Goal: Information Seeking & Learning: Compare options

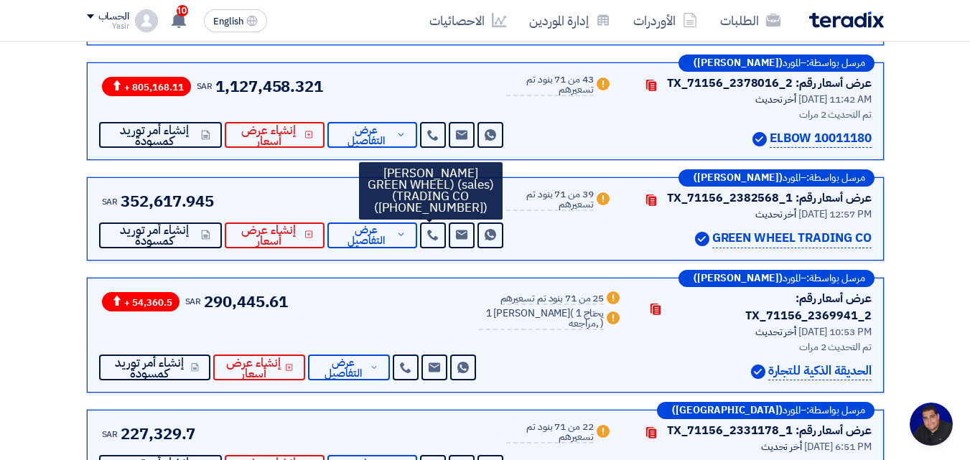
scroll to position [68, 0]
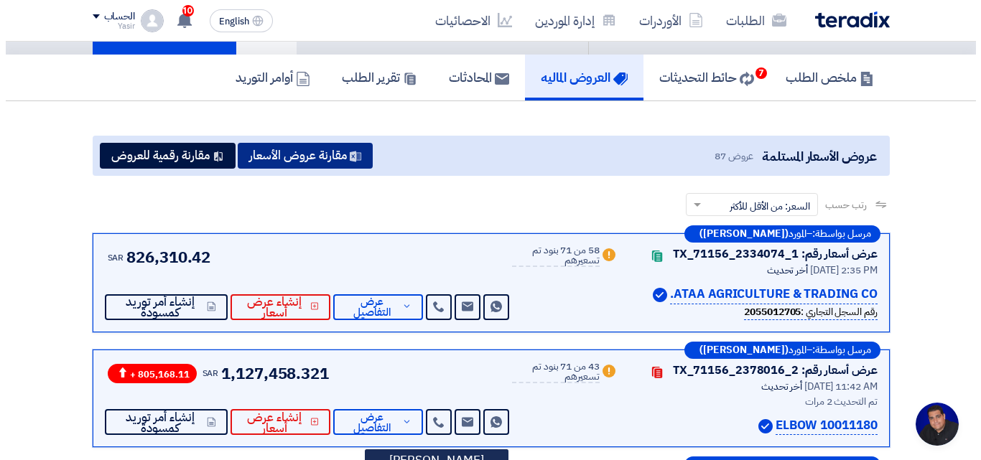
scroll to position [0, 0]
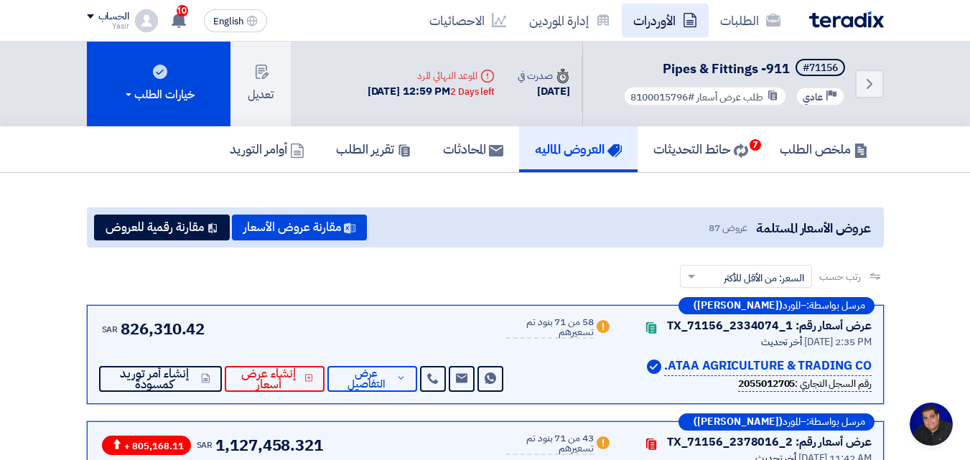
click at [700, 19] on link "الأوردرات" at bounding box center [665, 21] width 87 height 34
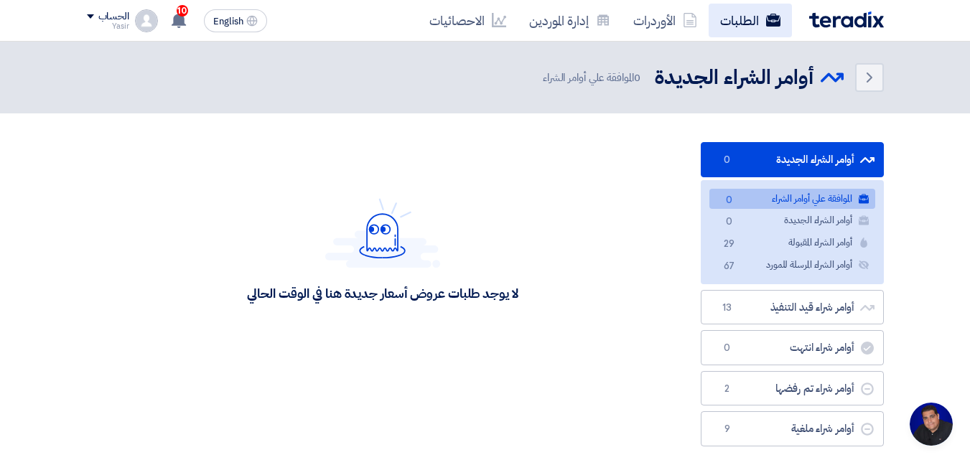
click at [763, 27] on link "الطلبات" at bounding box center [750, 21] width 83 height 34
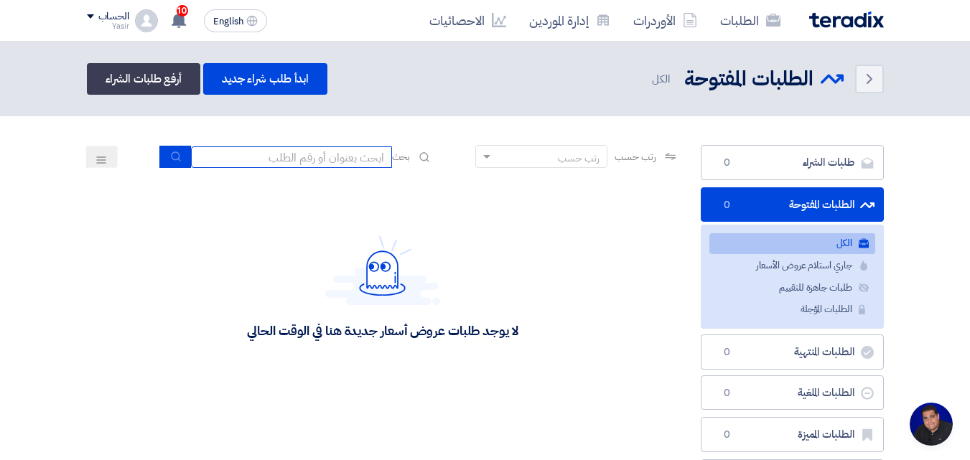
click at [319, 166] on input at bounding box center [291, 157] width 201 height 22
type input "8100015796"
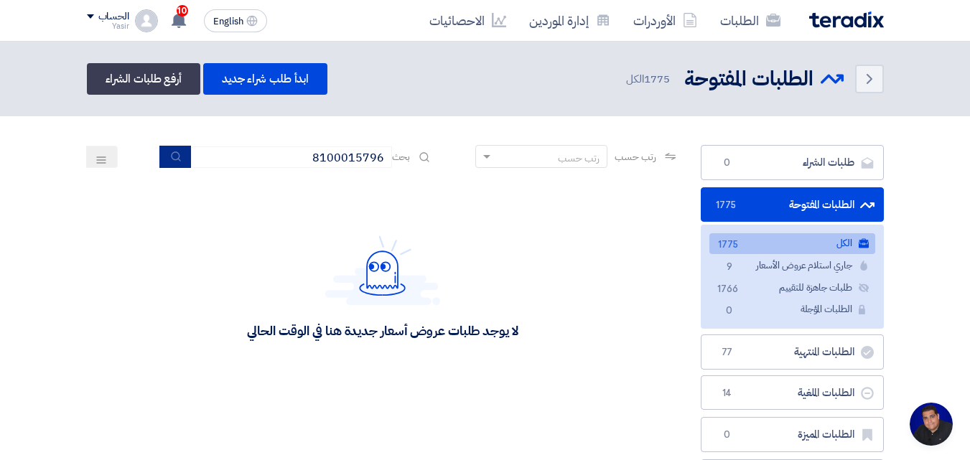
click at [171, 158] on use "submit" at bounding box center [175, 155] width 9 height 9
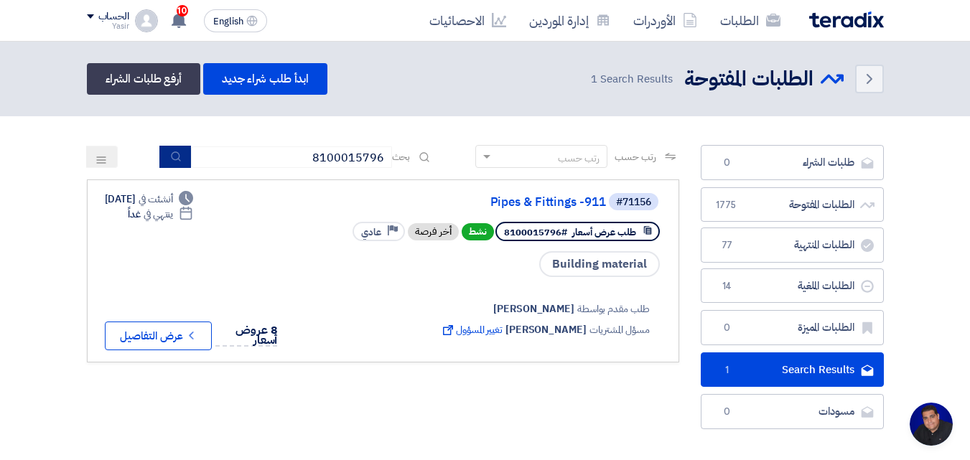
click at [181, 157] on button "submit" at bounding box center [175, 157] width 32 height 22
click at [206, 338] on button "Check details عرض التفاصيل" at bounding box center [158, 336] width 107 height 29
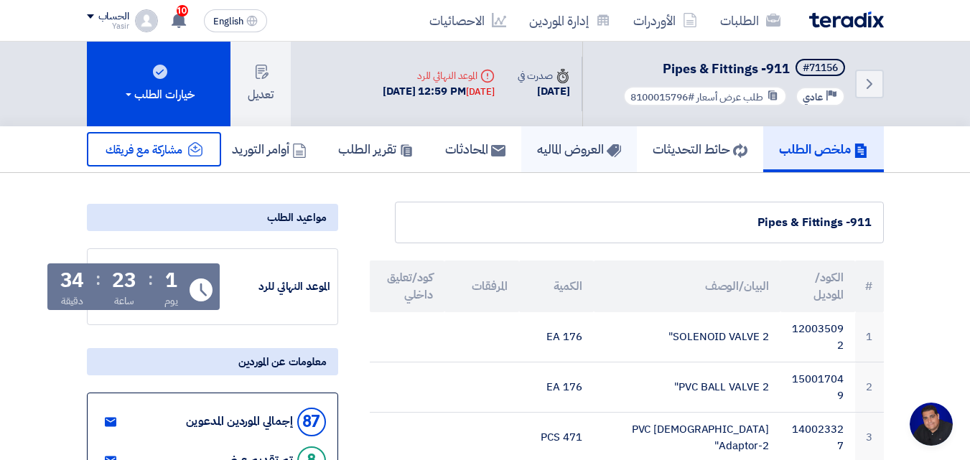
click at [589, 157] on h5 "العروض الماليه" at bounding box center [579, 149] width 84 height 17
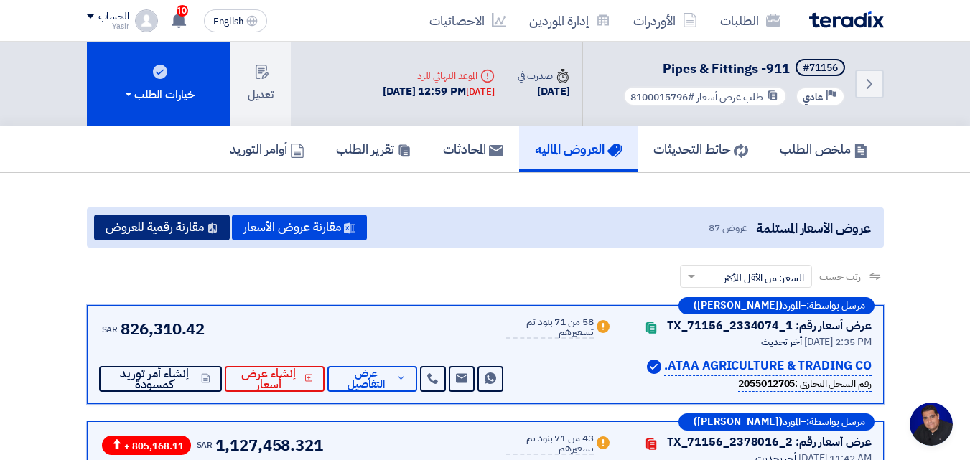
click at [177, 230] on button "مقارنة رقمية للعروض" at bounding box center [162, 228] width 136 height 26
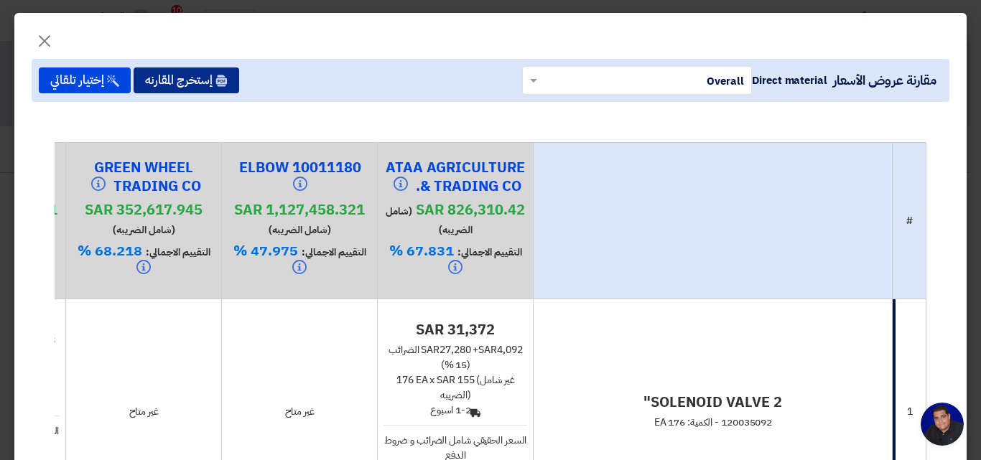
click at [206, 83] on button "إستخرج المقارنه" at bounding box center [187, 80] width 106 height 26
click at [229, 78] on button "إستخرج المقارنه" at bounding box center [187, 80] width 106 height 26
click at [207, 78] on button "إستخرج المقارنه" at bounding box center [187, 80] width 106 height 26
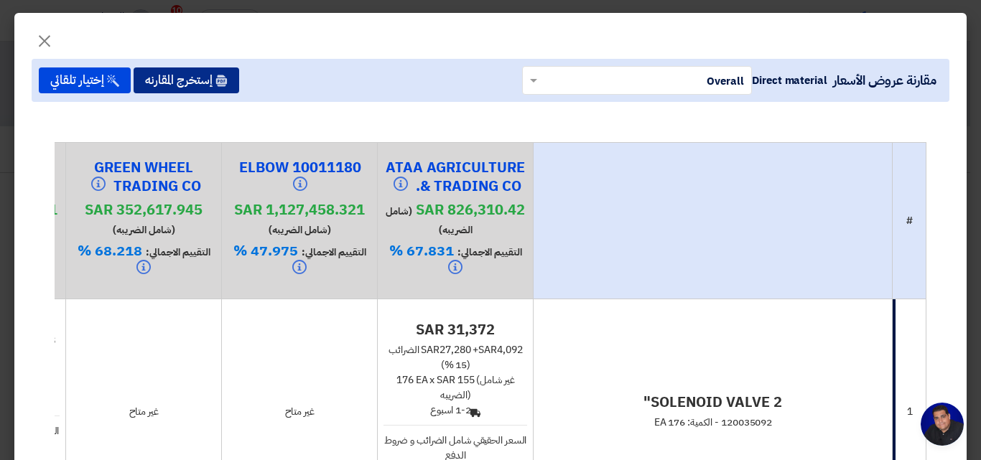
click at [208, 78] on button "إستخرج المقارنه" at bounding box center [187, 80] width 106 height 26
click at [209, 78] on button "إستخرج المقارنه" at bounding box center [187, 80] width 106 height 26
click at [209, 79] on button "إستخرج المقارنه" at bounding box center [187, 80] width 106 height 26
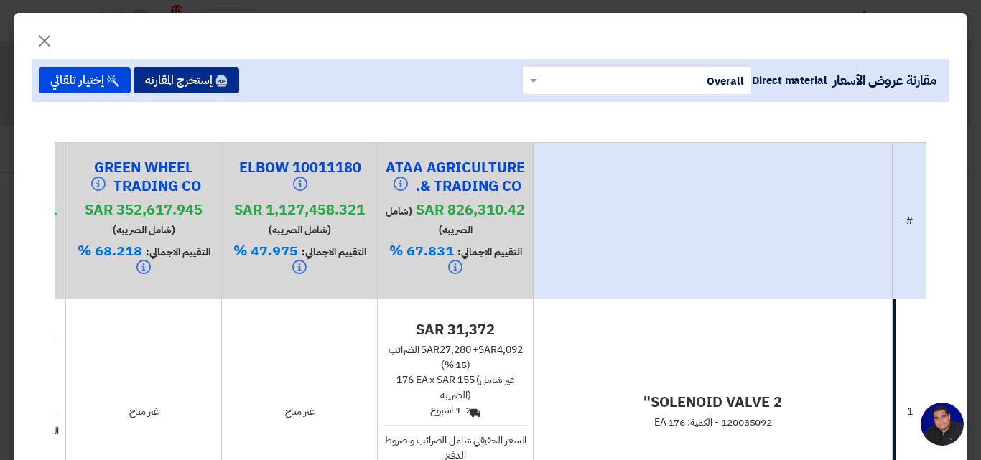
click at [210, 80] on button "إستخرج المقارنه" at bounding box center [187, 80] width 106 height 26
click at [207, 93] on button "إستخرج المقارنه" at bounding box center [187, 80] width 106 height 26
click at [207, 85] on button "إستخرج المقارنه" at bounding box center [187, 80] width 106 height 26
click at [207, 87] on button "إستخرج المقارنه" at bounding box center [187, 80] width 106 height 26
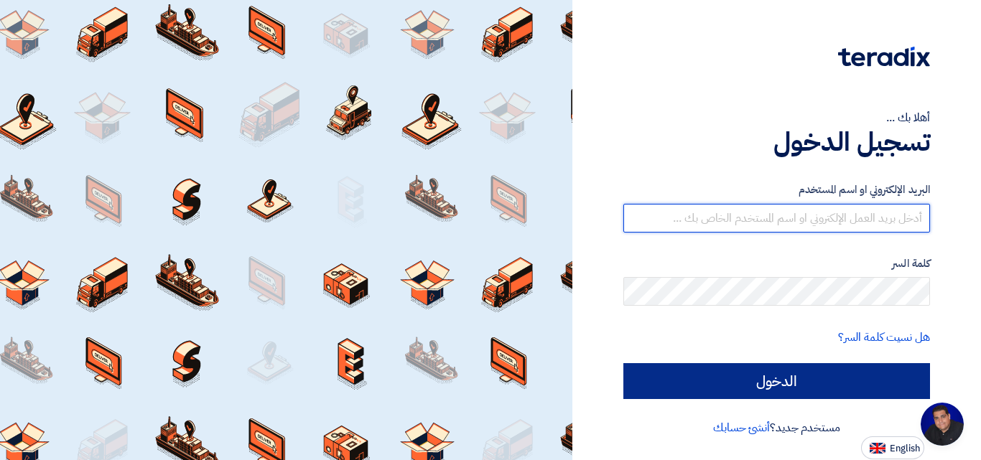
type input "[EMAIL_ADDRESS][DOMAIN_NAME]"
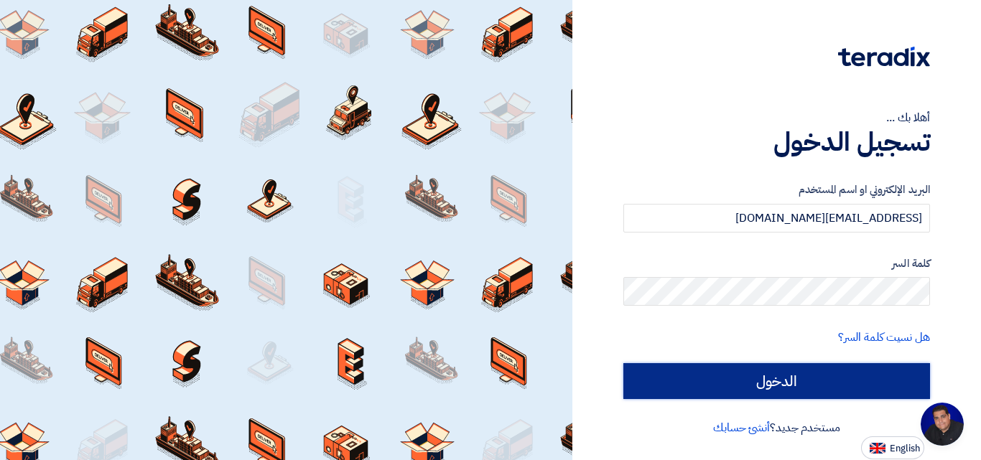
click at [734, 387] on input "الدخول" at bounding box center [776, 381] width 307 height 36
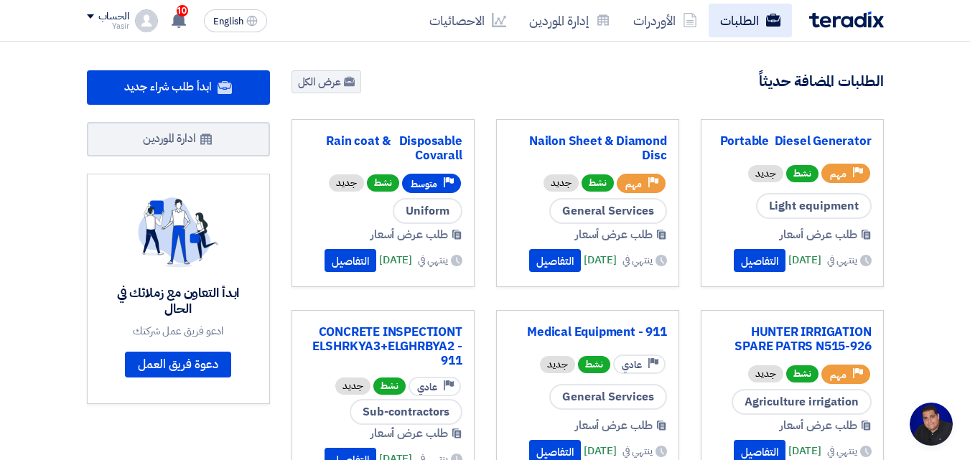
click at [756, 32] on link "الطلبات" at bounding box center [750, 21] width 83 height 34
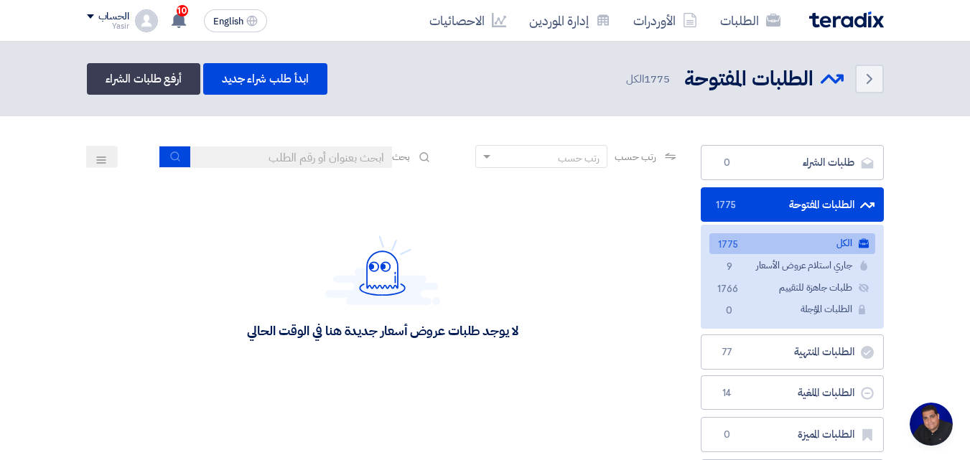
scroll to position [68, 0]
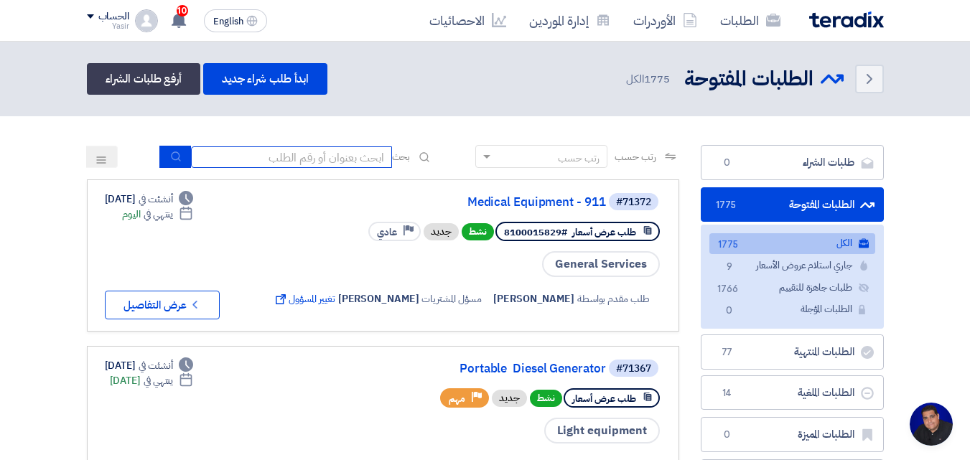
click at [338, 164] on input at bounding box center [291, 157] width 201 height 22
type input "8100015796"
click at [174, 152] on icon "submit" at bounding box center [175, 156] width 11 height 11
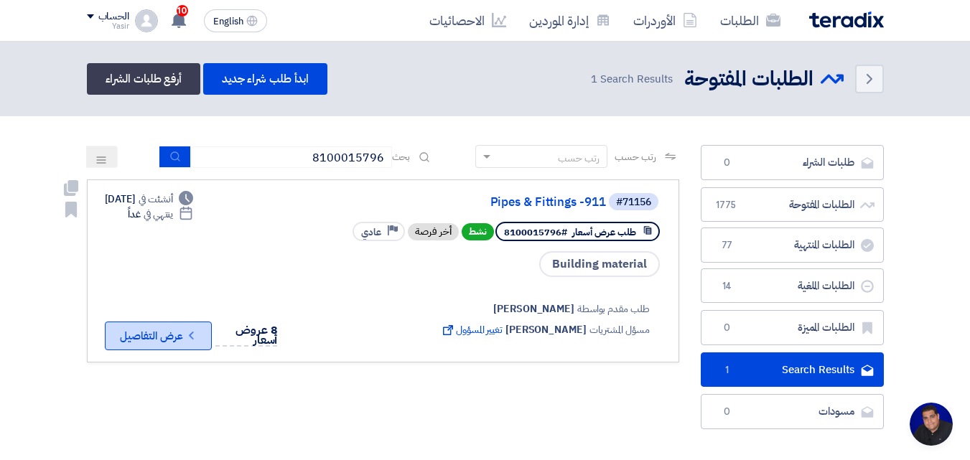
click at [204, 337] on button "Check details عرض التفاصيل" at bounding box center [158, 336] width 107 height 29
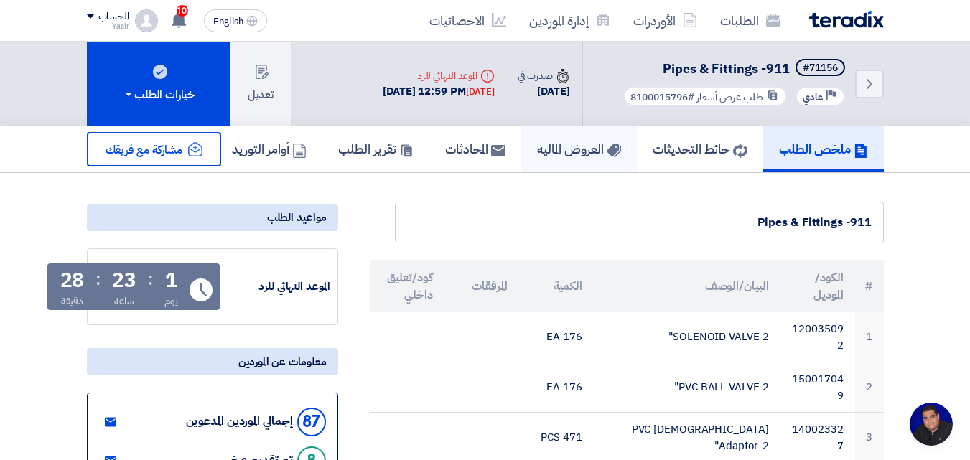
click at [560, 142] on h5 "العروض الماليه" at bounding box center [579, 149] width 84 height 17
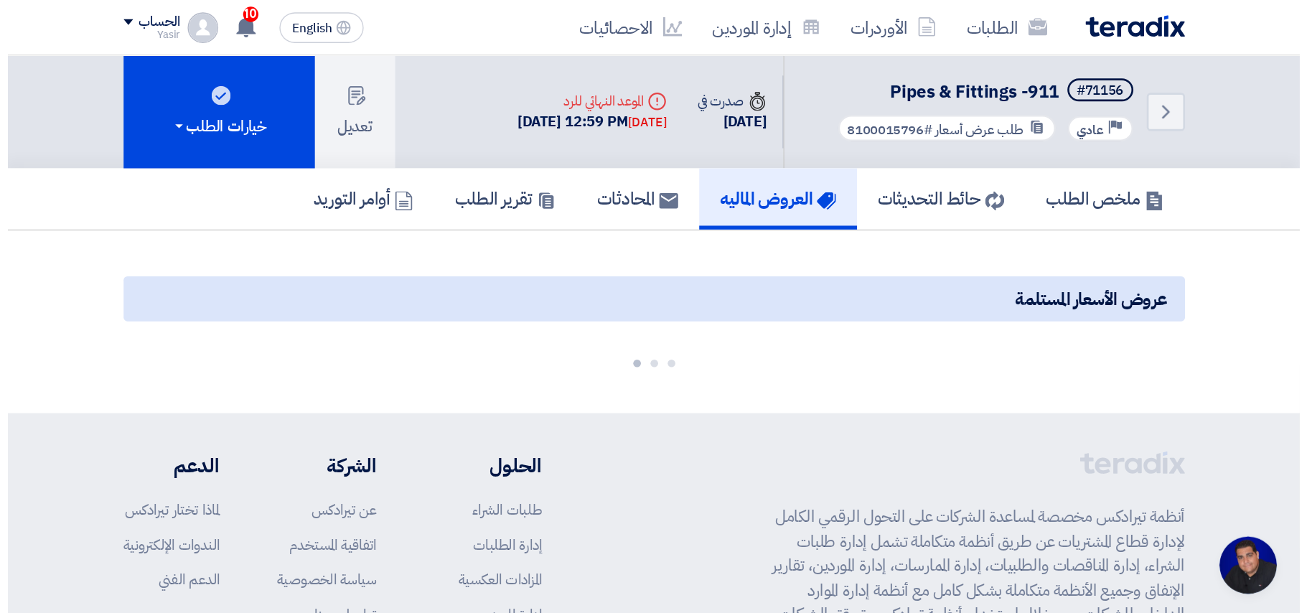
scroll to position [68, 0]
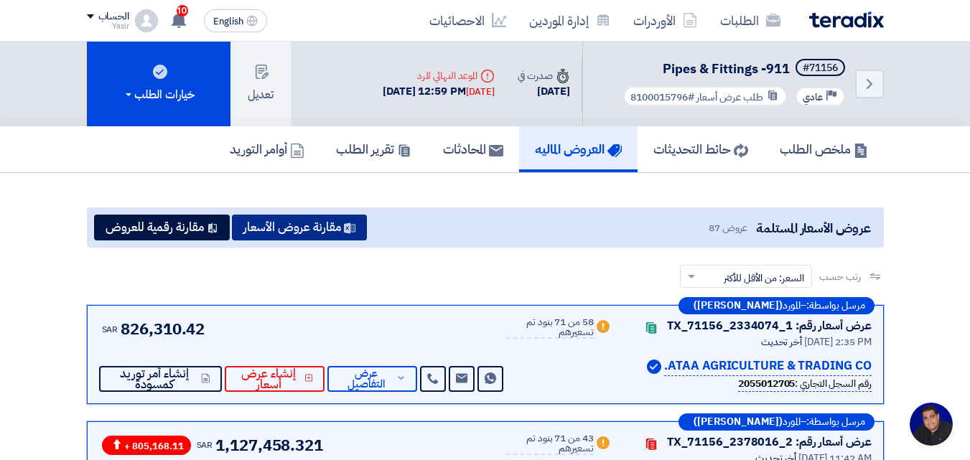
click at [251, 219] on button "مقارنة عروض الأسعار" at bounding box center [299, 228] width 135 height 26
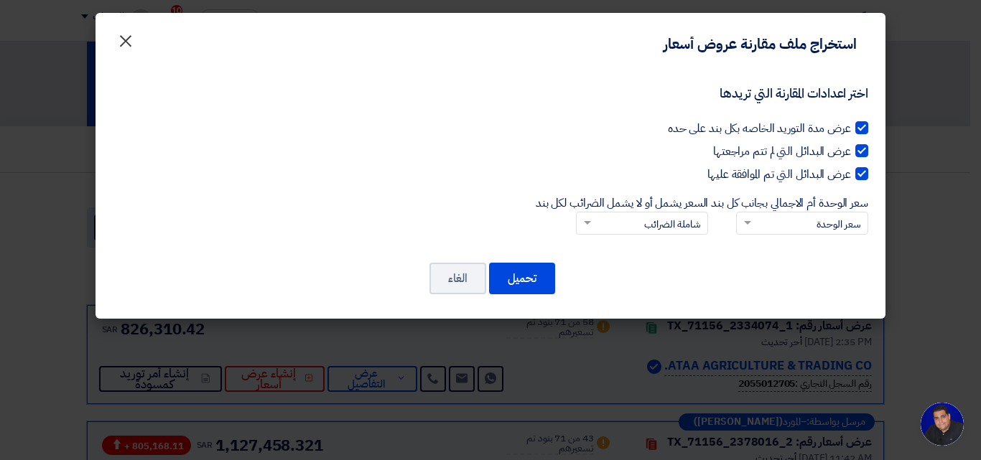
click at [137, 39] on button "×" at bounding box center [126, 37] width 40 height 29
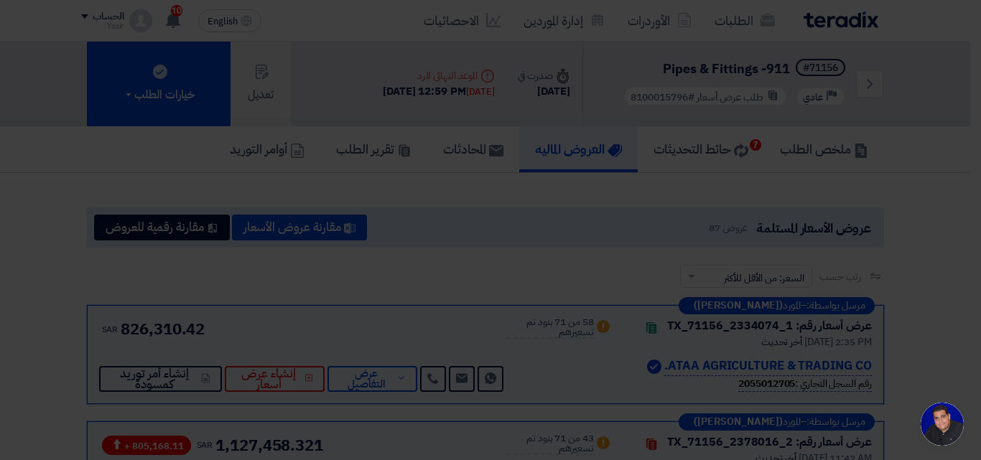
click at [130, 16] on button "×" at bounding box center [126, 1] width 40 height 29
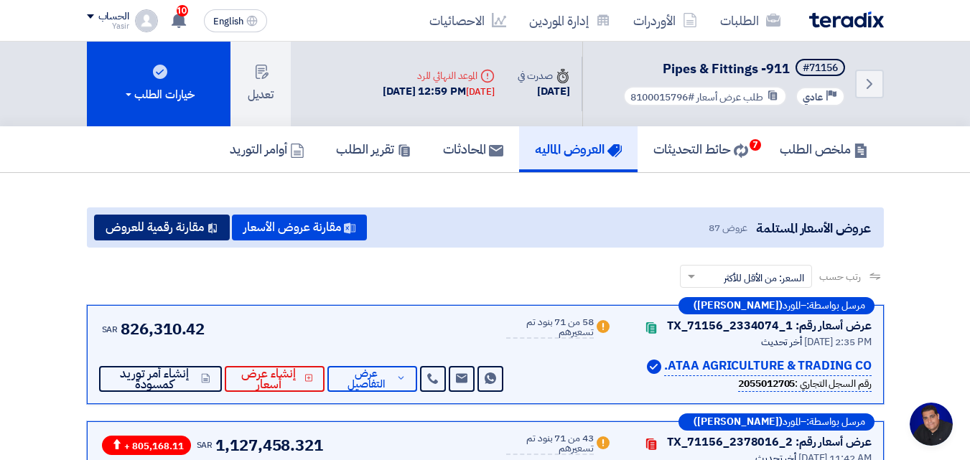
click at [154, 235] on button "مقارنة رقمية للعروض" at bounding box center [162, 228] width 136 height 26
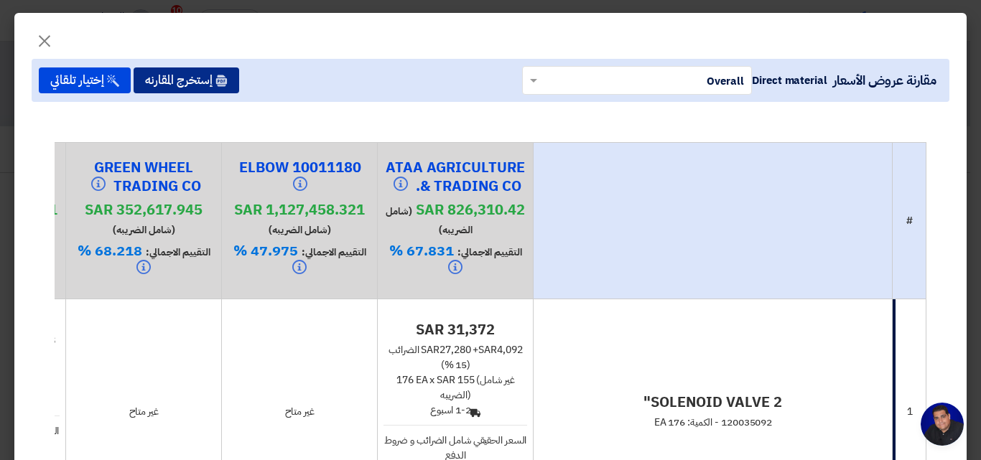
click at [185, 85] on button "إستخرج المقارنه" at bounding box center [187, 80] width 106 height 26
click at [228, 78] on icon at bounding box center [221, 81] width 12 height 12
click at [228, 75] on icon at bounding box center [221, 81] width 12 height 12
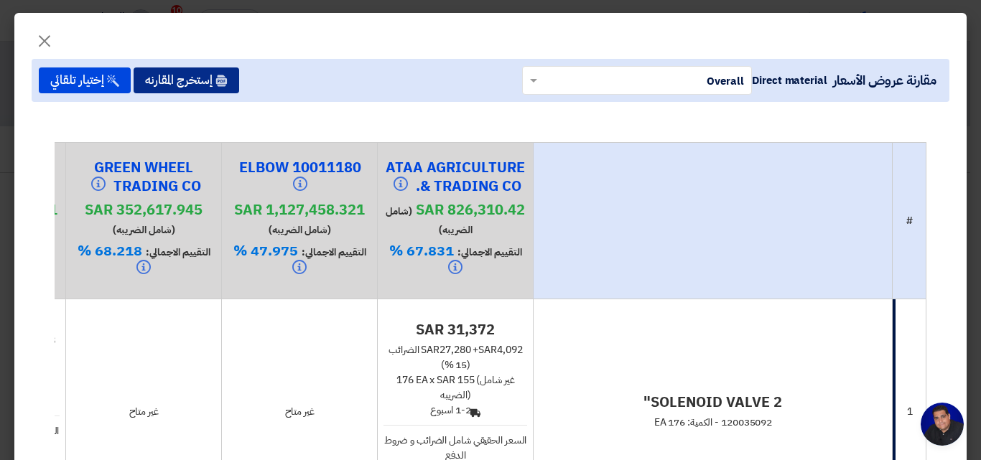
click at [228, 75] on icon at bounding box center [221, 81] width 12 height 12
click at [195, 92] on button "إستخرج المقارنه" at bounding box center [187, 80] width 106 height 26
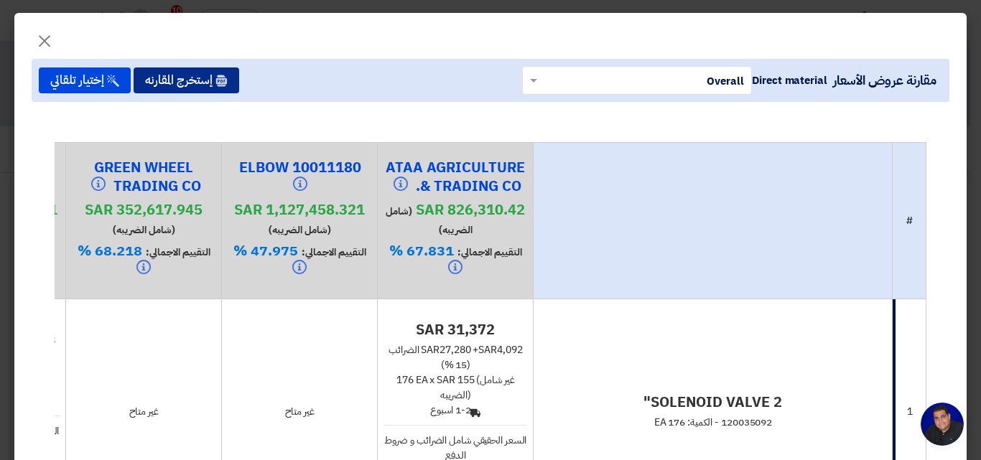
click at [239, 75] on button "إستخرج المقارنه" at bounding box center [187, 80] width 106 height 26
click at [239, 74] on button "إستخرج المقارنه" at bounding box center [187, 80] width 106 height 26
click at [239, 73] on button "إستخرج المقارنه" at bounding box center [187, 80] width 106 height 26
click at [239, 74] on button "إستخرج المقارنه" at bounding box center [187, 80] width 106 height 26
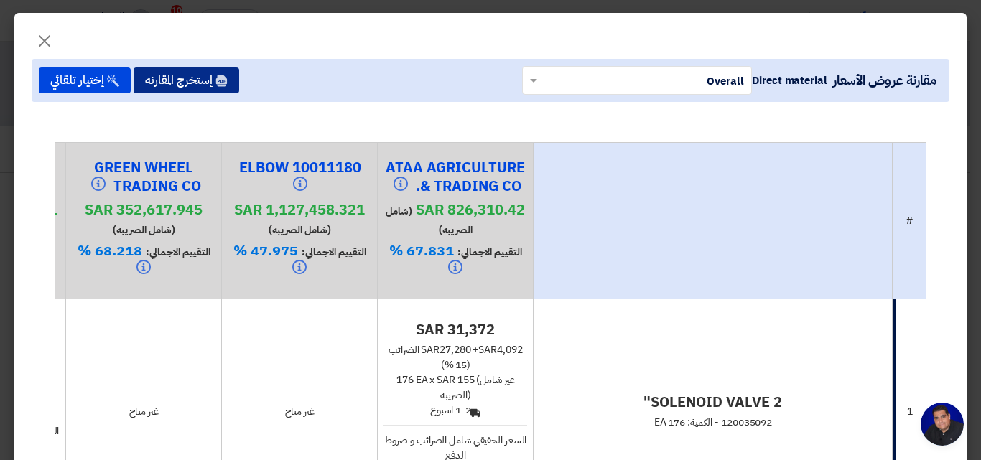
click at [239, 74] on button "إستخرج المقارنه" at bounding box center [187, 80] width 106 height 26
click at [239, 73] on button "إستخرج المقارنه" at bounding box center [187, 80] width 106 height 26
drag, startPoint x: 249, startPoint y: 73, endPoint x: 899, endPoint y: 32, distance: 651.0
click at [239, 73] on button "إستخرج المقارنه" at bounding box center [187, 80] width 106 height 26
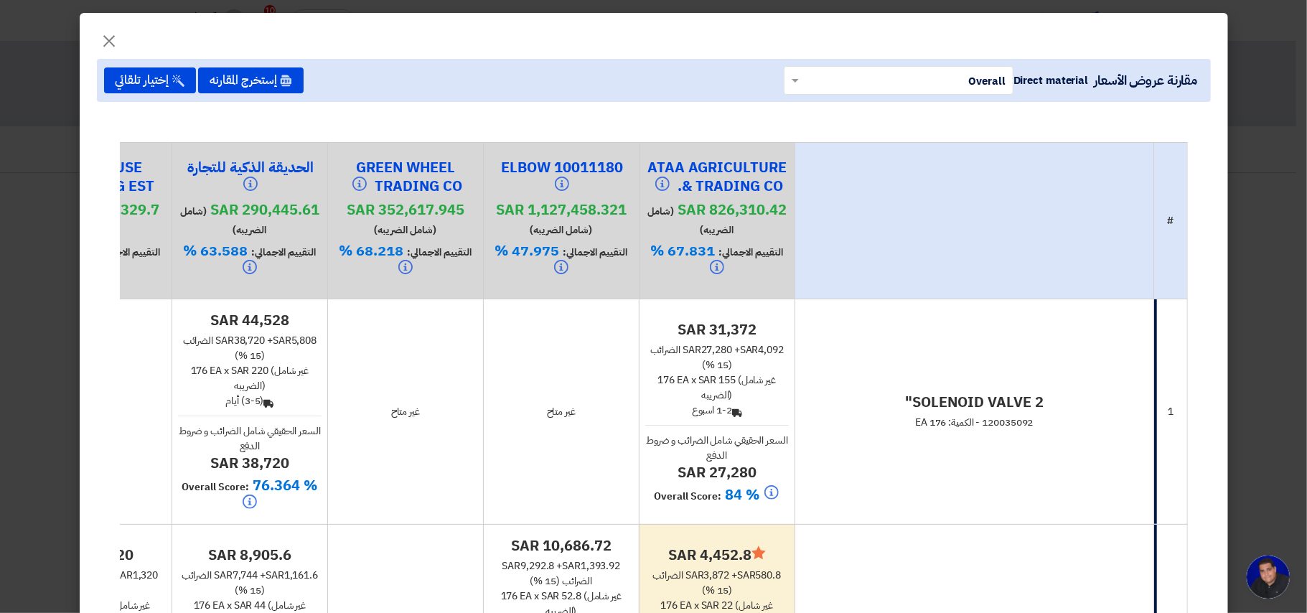
scroll to position [6, 0]
